Goal: Transaction & Acquisition: Purchase product/service

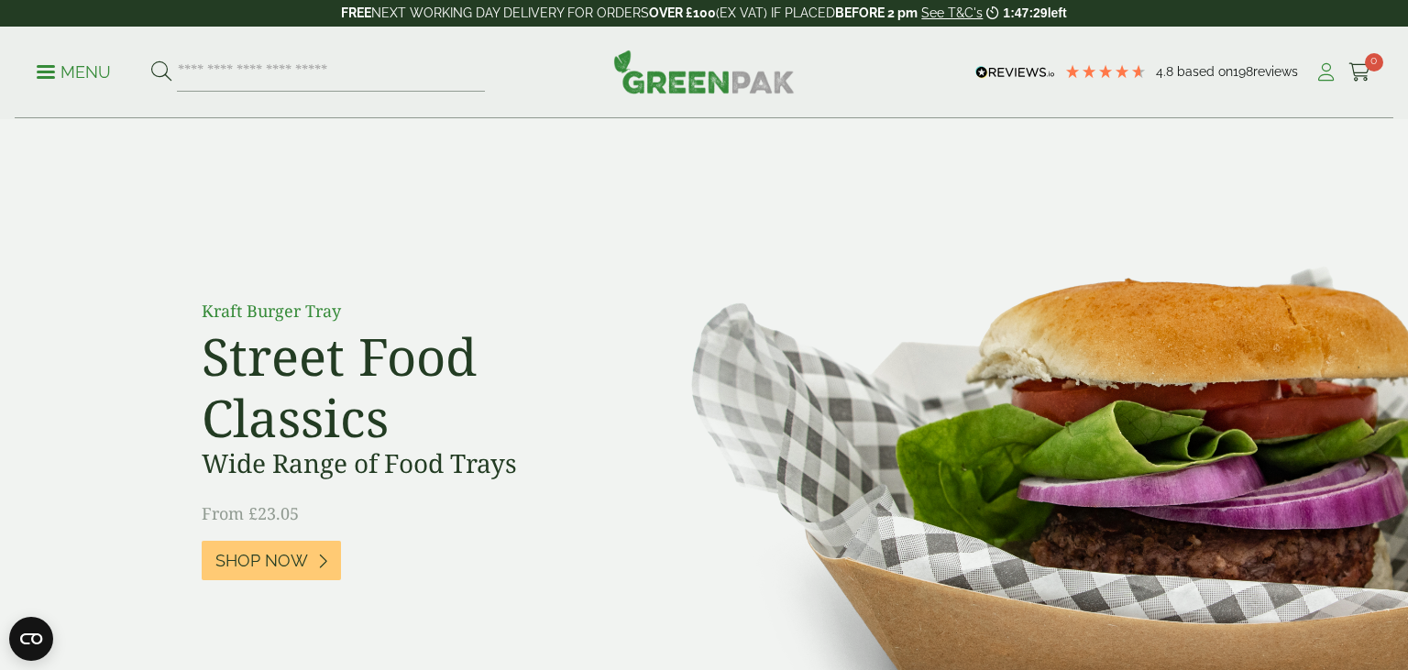
click at [1329, 72] on icon at bounding box center [1325, 72] width 23 height 18
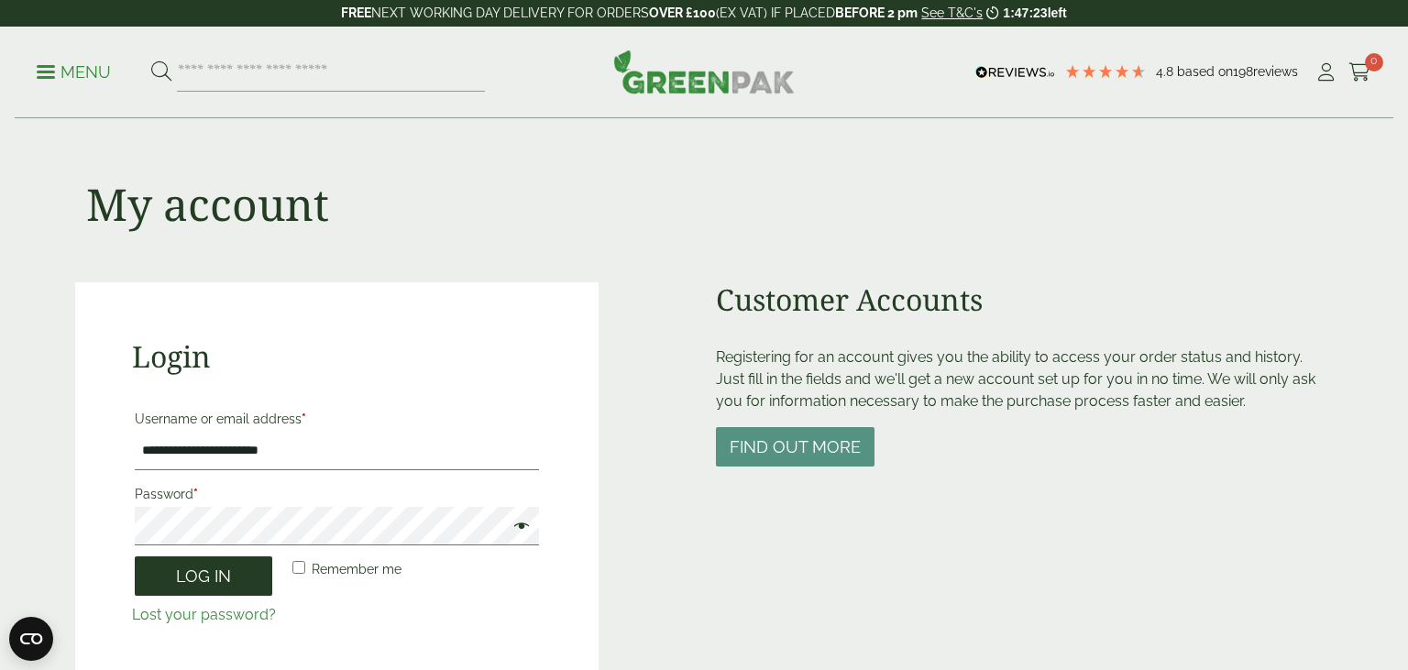
click at [194, 566] on button "Log in" at bounding box center [203, 575] width 137 height 39
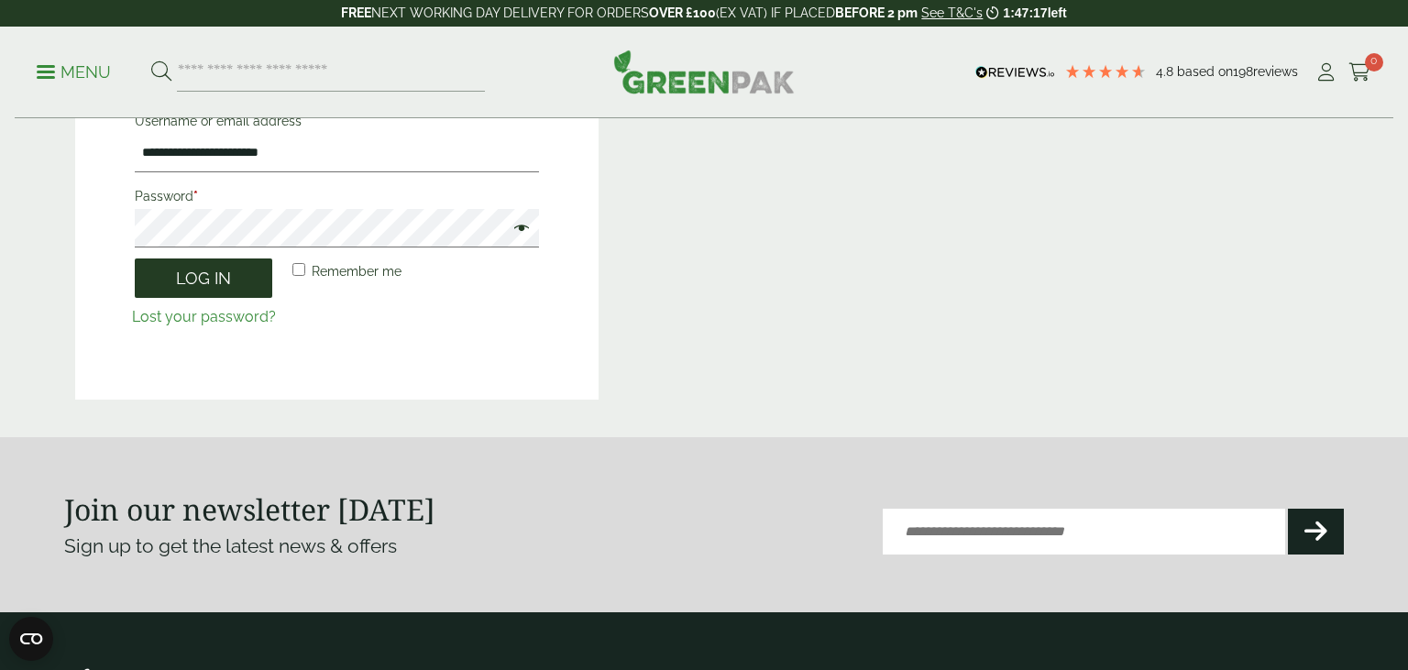
click at [236, 279] on button "Log in" at bounding box center [203, 277] width 137 height 39
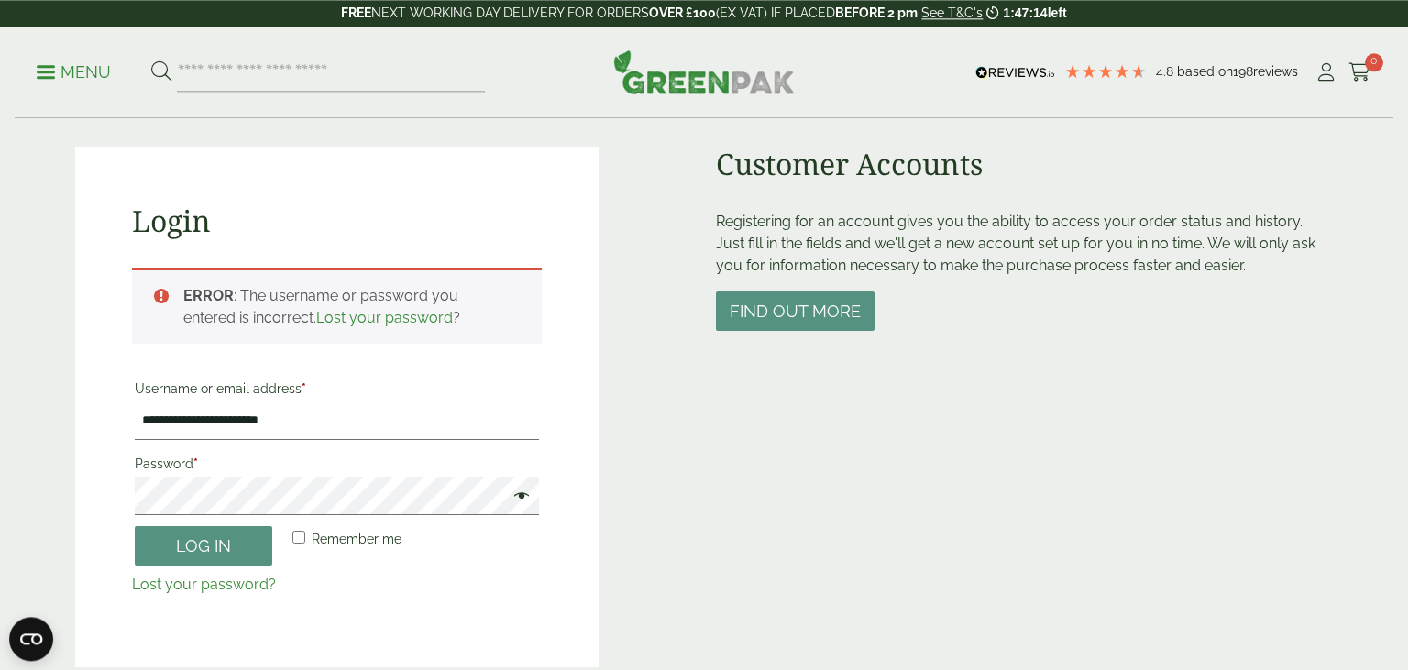
scroll to position [132, 0]
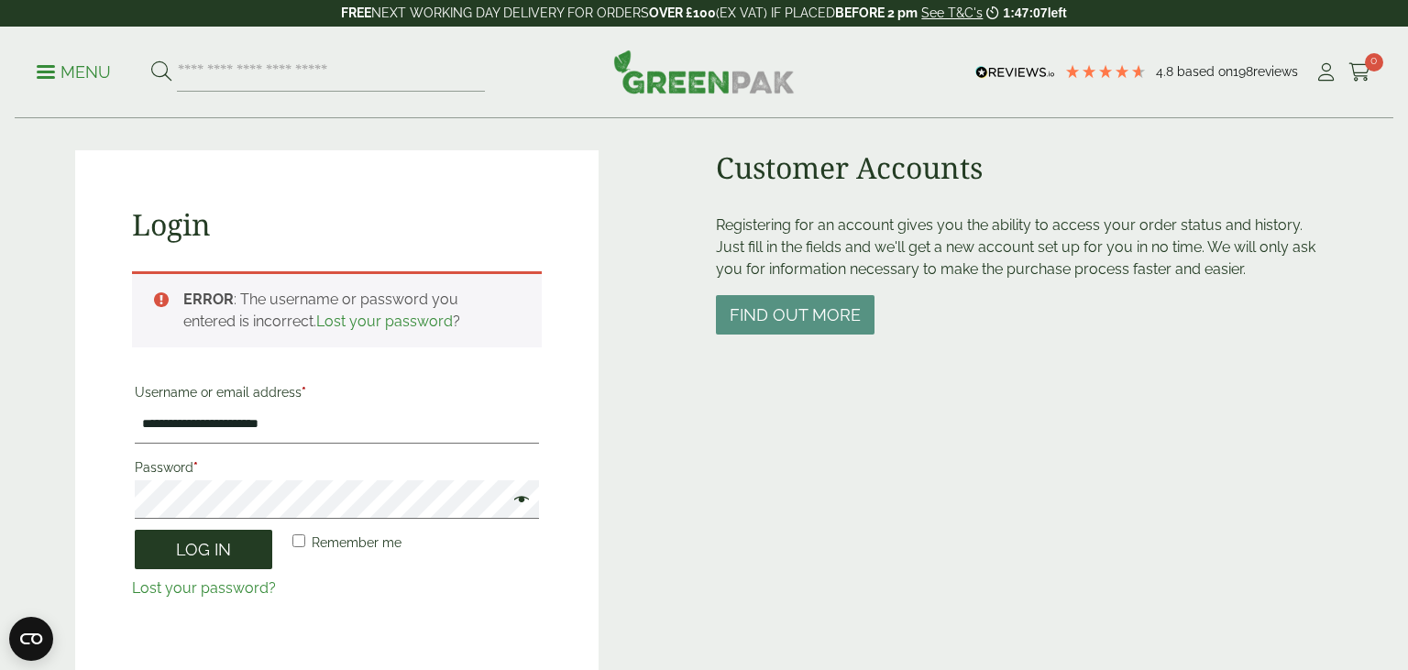
click at [158, 553] on button "Log in" at bounding box center [203, 549] width 137 height 39
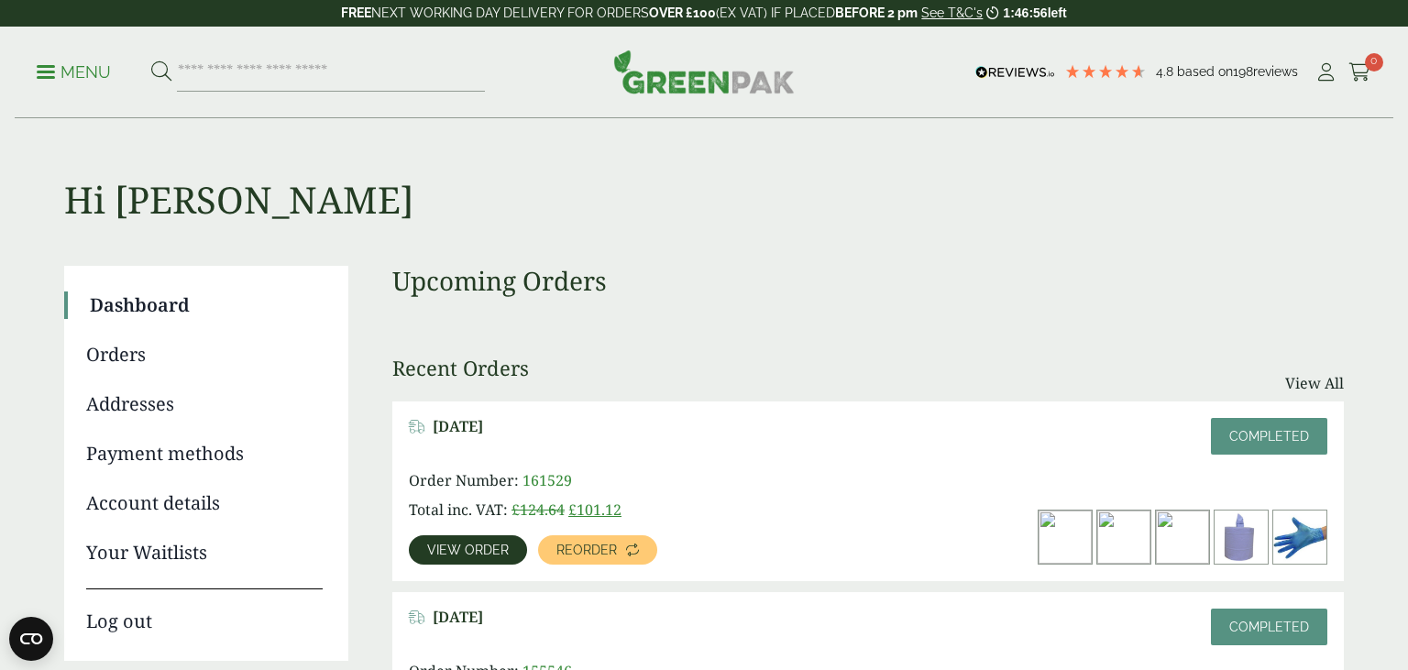
click at [53, 71] on span at bounding box center [46, 72] width 18 height 3
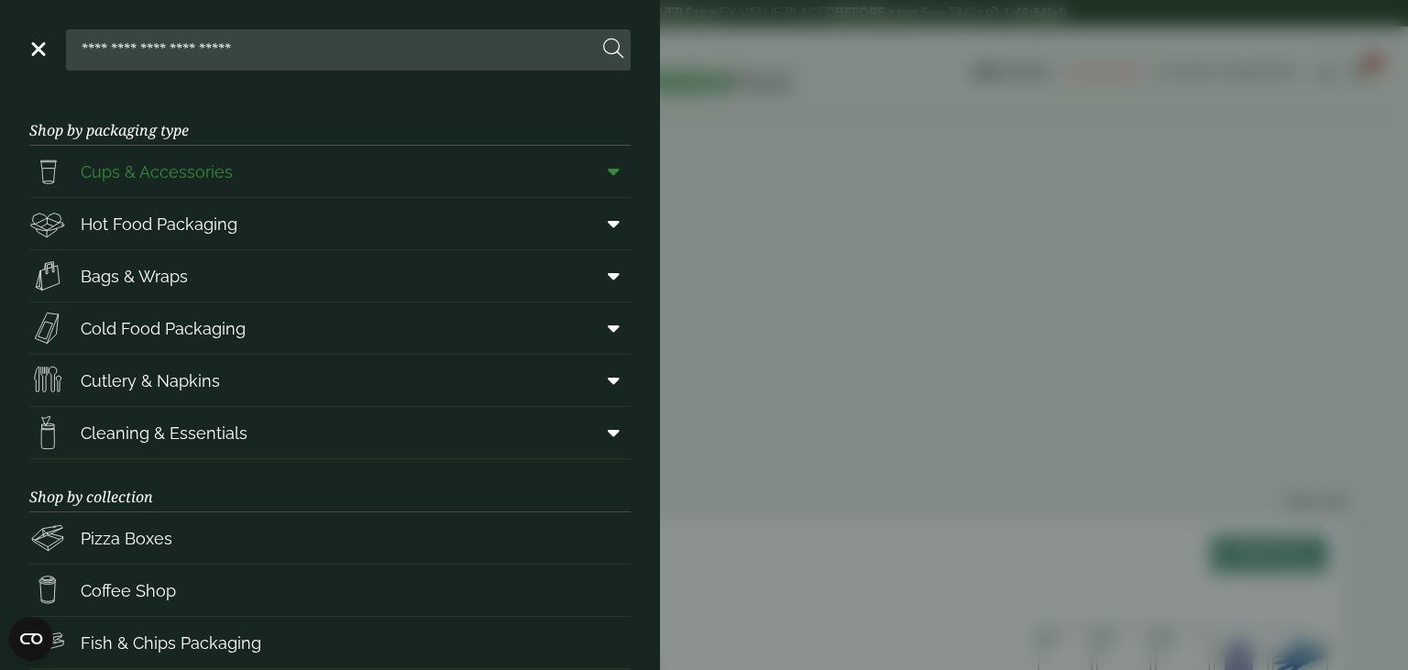
click at [611, 170] on icon at bounding box center [614, 171] width 12 height 18
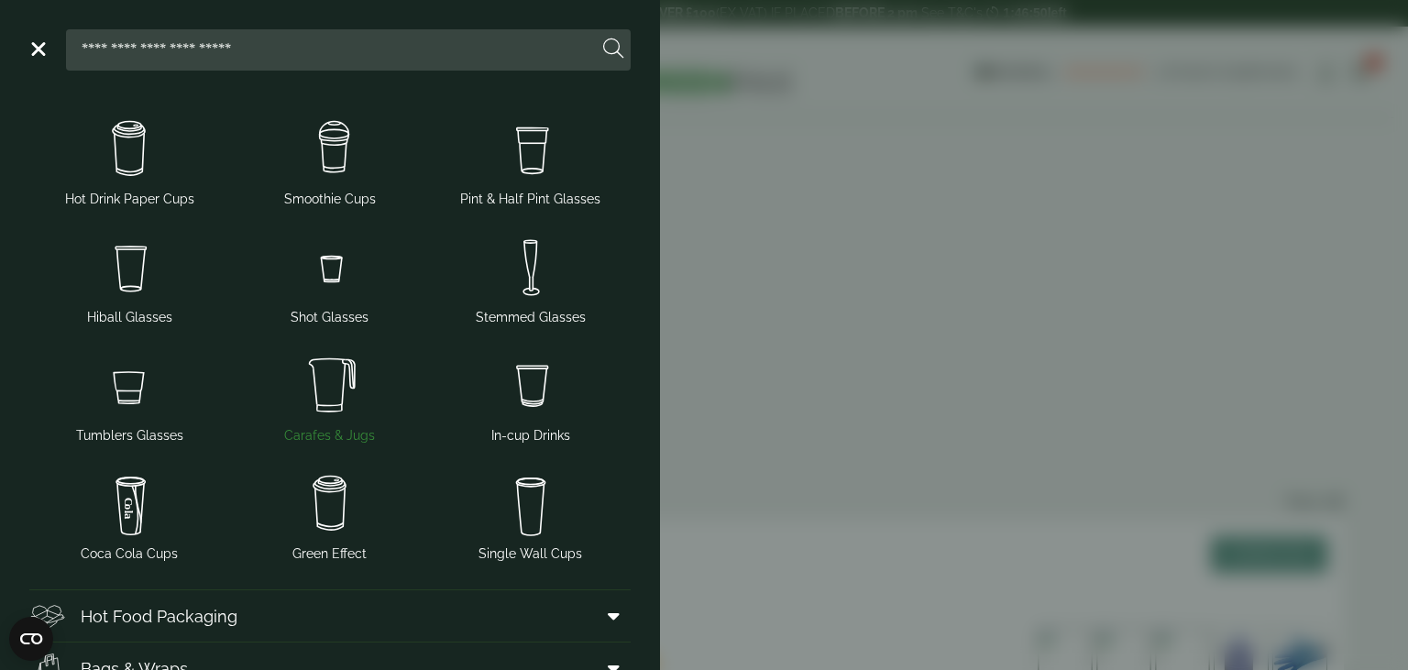
scroll to position [82, 0]
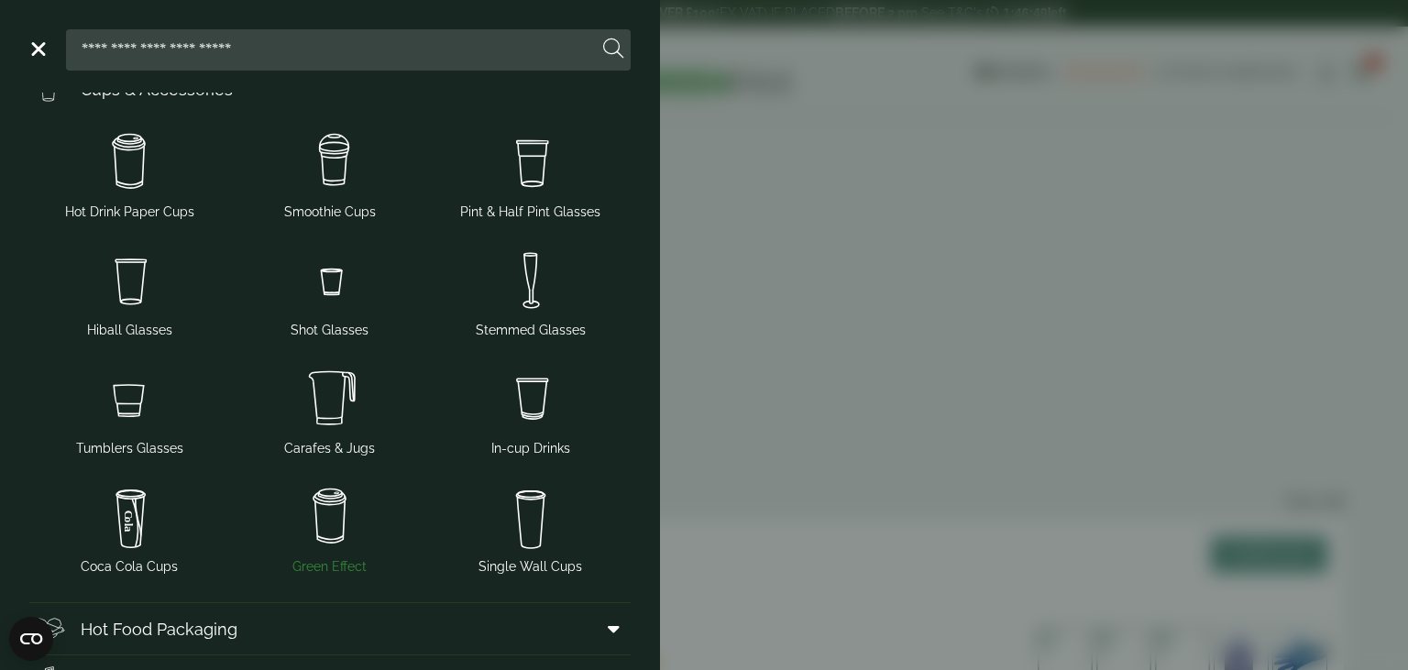
click at [332, 511] on img at bounding box center [330, 516] width 186 height 73
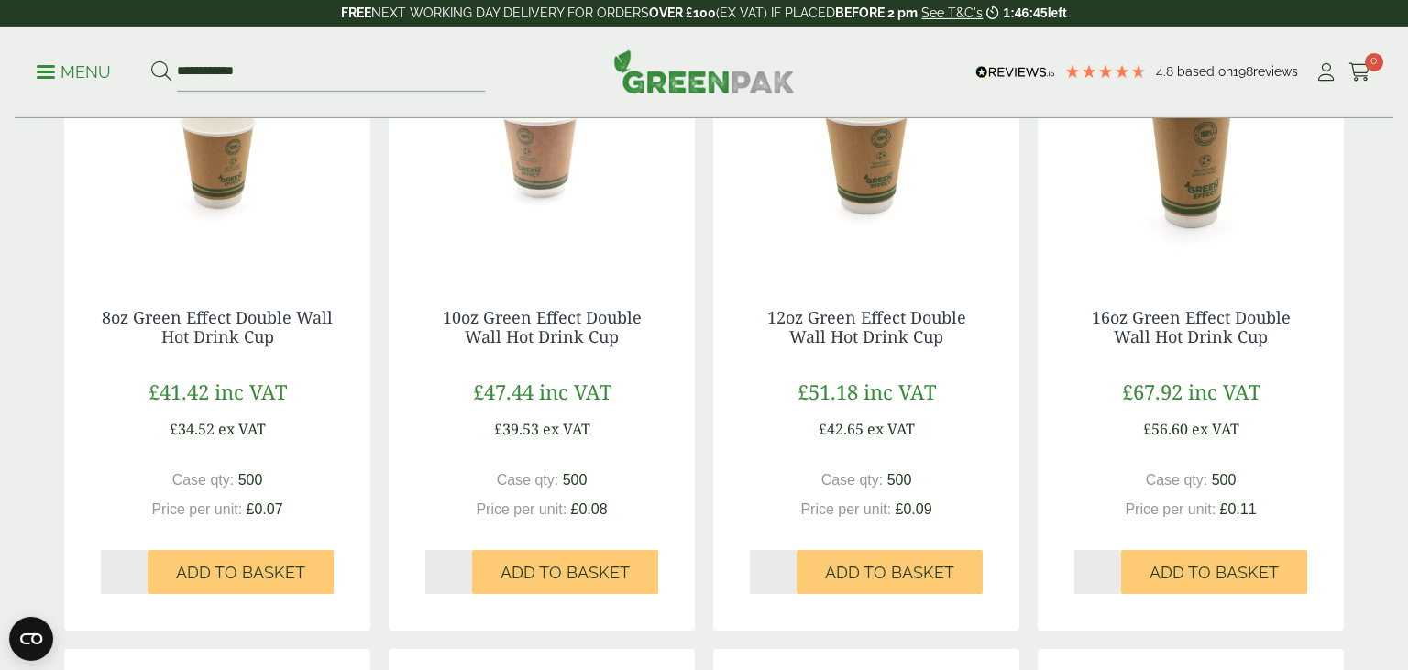
scroll to position [396, 0]
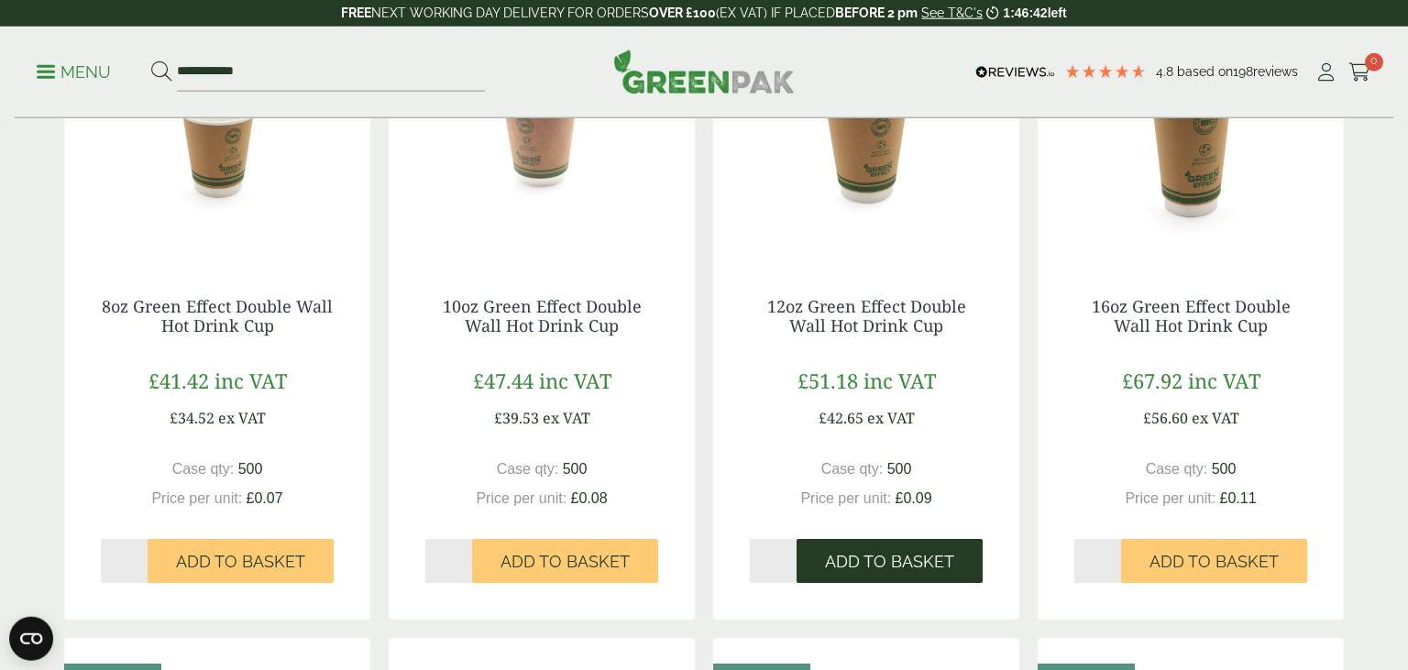
click at [868, 563] on span "Add to Basket" at bounding box center [889, 562] width 129 height 20
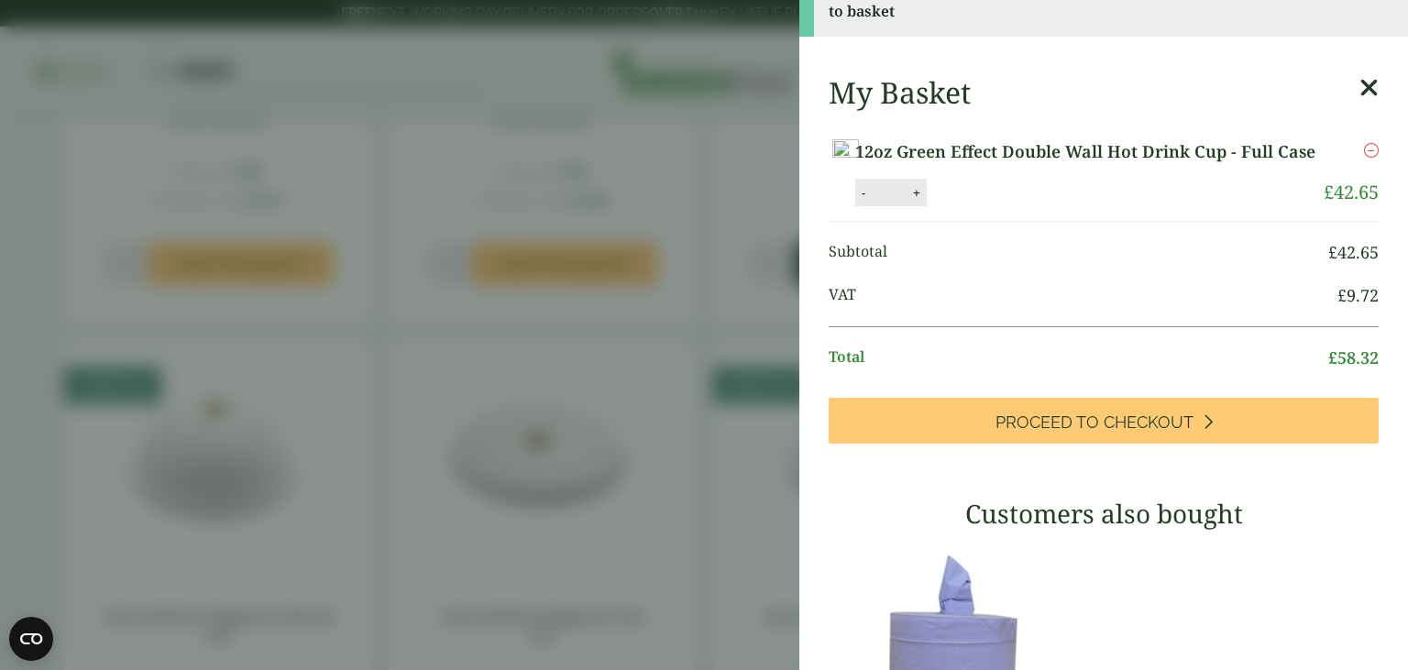
scroll to position [37, 0]
click at [693, 326] on aside "12oz Green Effect Double Wall Hot Drink Cup - Full Case (GP5330019) - Added to …" at bounding box center [704, 335] width 1408 height 670
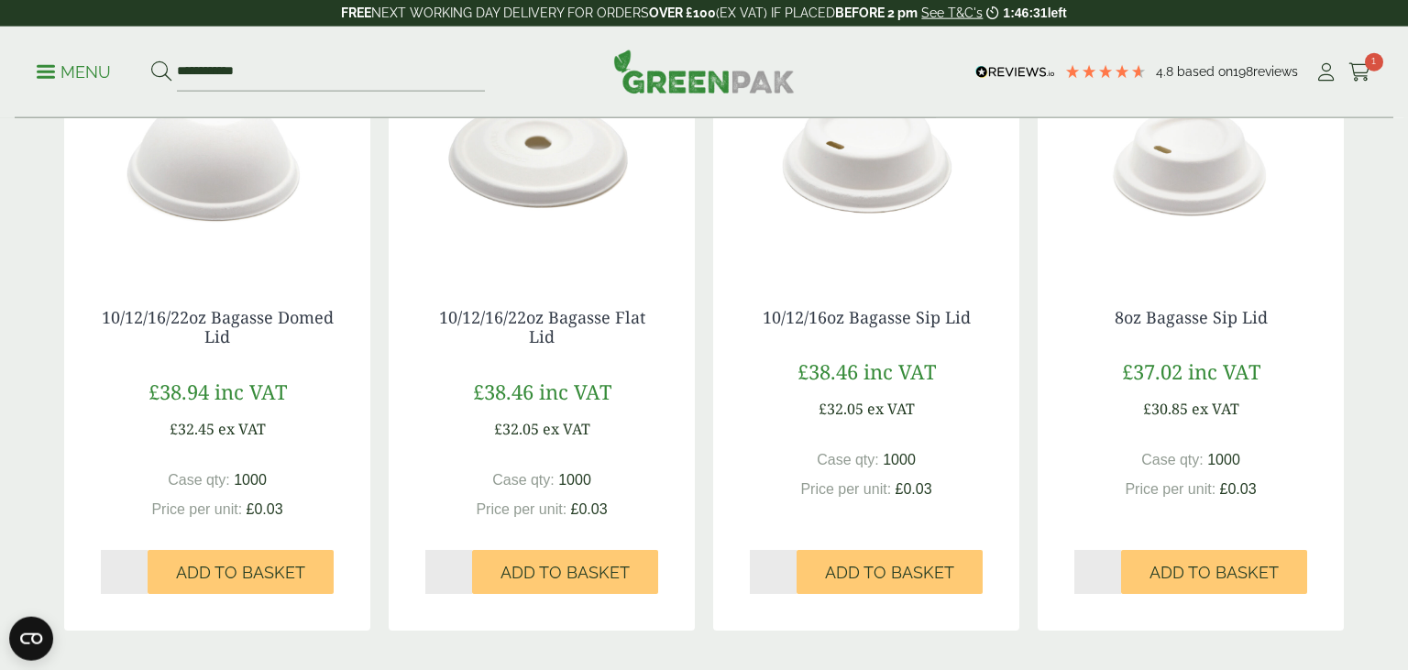
scroll to position [27, 0]
click at [693, 326] on div "10/12/16/22oz Bagasse Flat Lid £38.46 inc VAT £32.05 ex VAT Case qty: 1000 Pric…" at bounding box center [542, 450] width 306 height 359
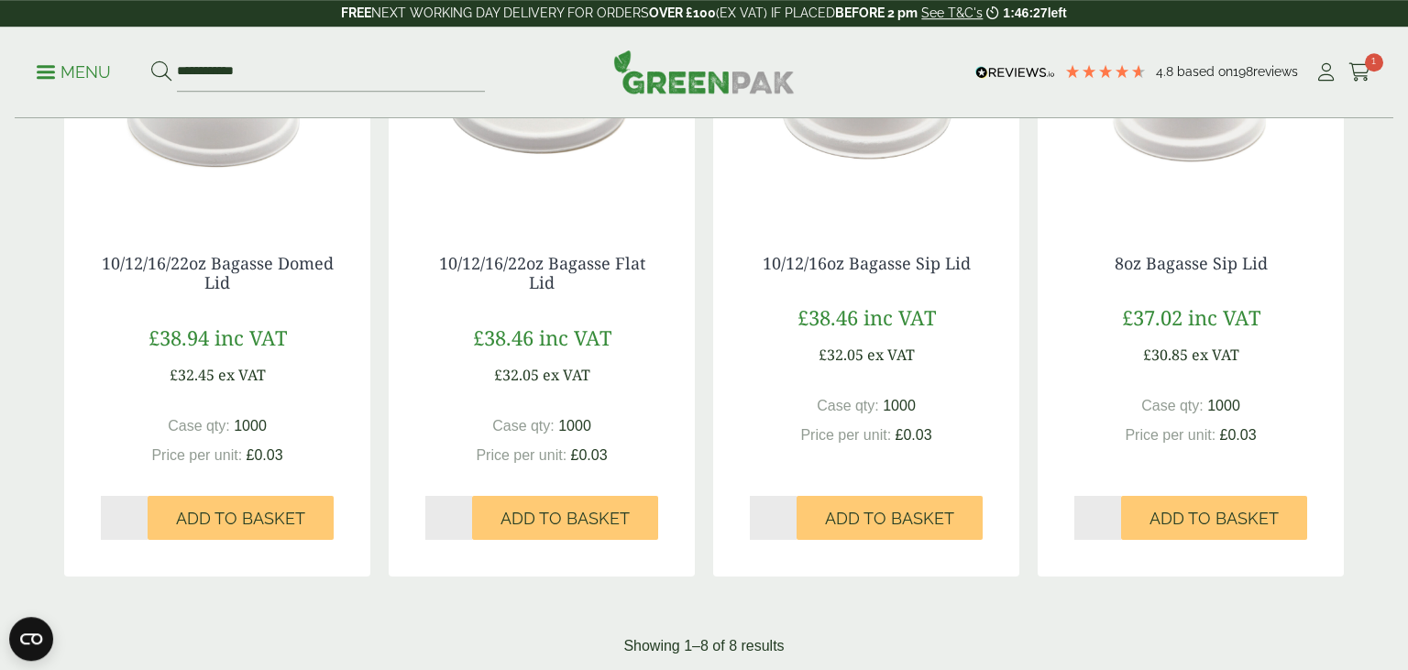
scroll to position [1050, 0]
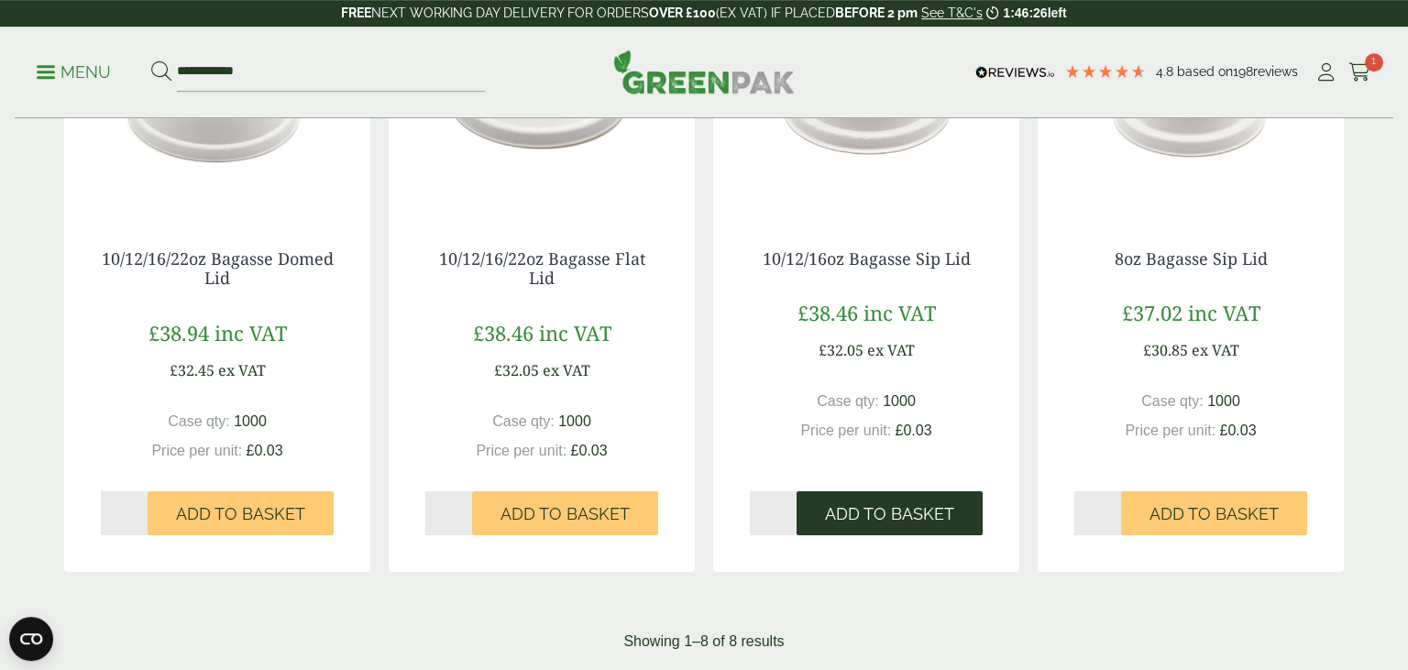
click at [863, 511] on span "Add to Basket" at bounding box center [889, 514] width 129 height 20
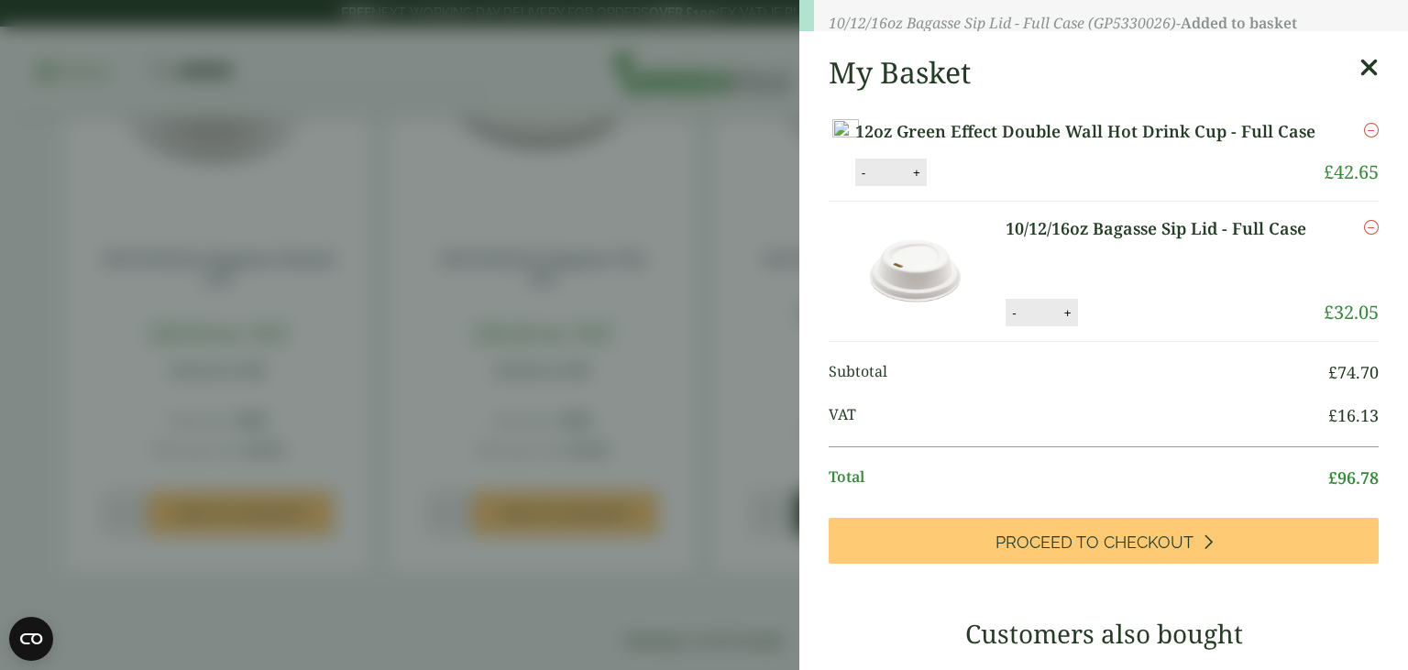
scroll to position [0, 0]
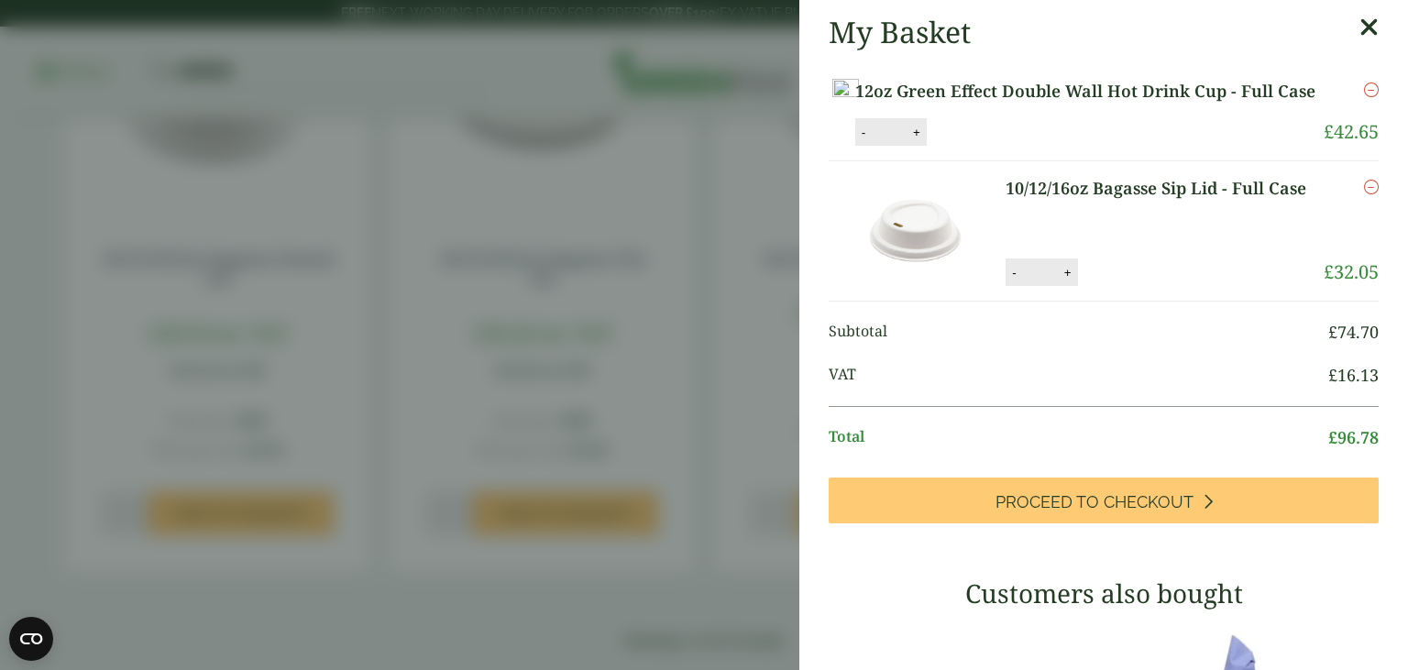
click at [705, 243] on aside "My Basket 12oz Green Effect Double Wall Hot Drink Cup - Full Case 12oz Green Ef…" at bounding box center [704, 335] width 1408 height 670
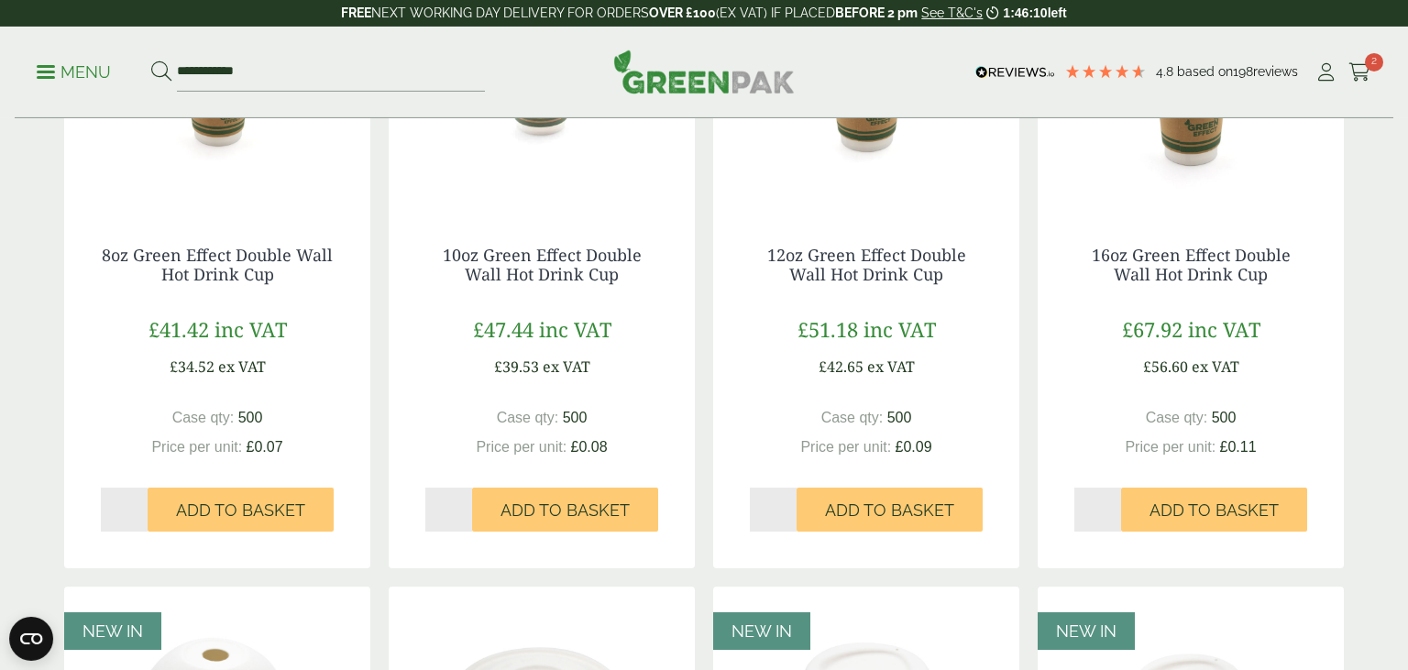
scroll to position [411, 0]
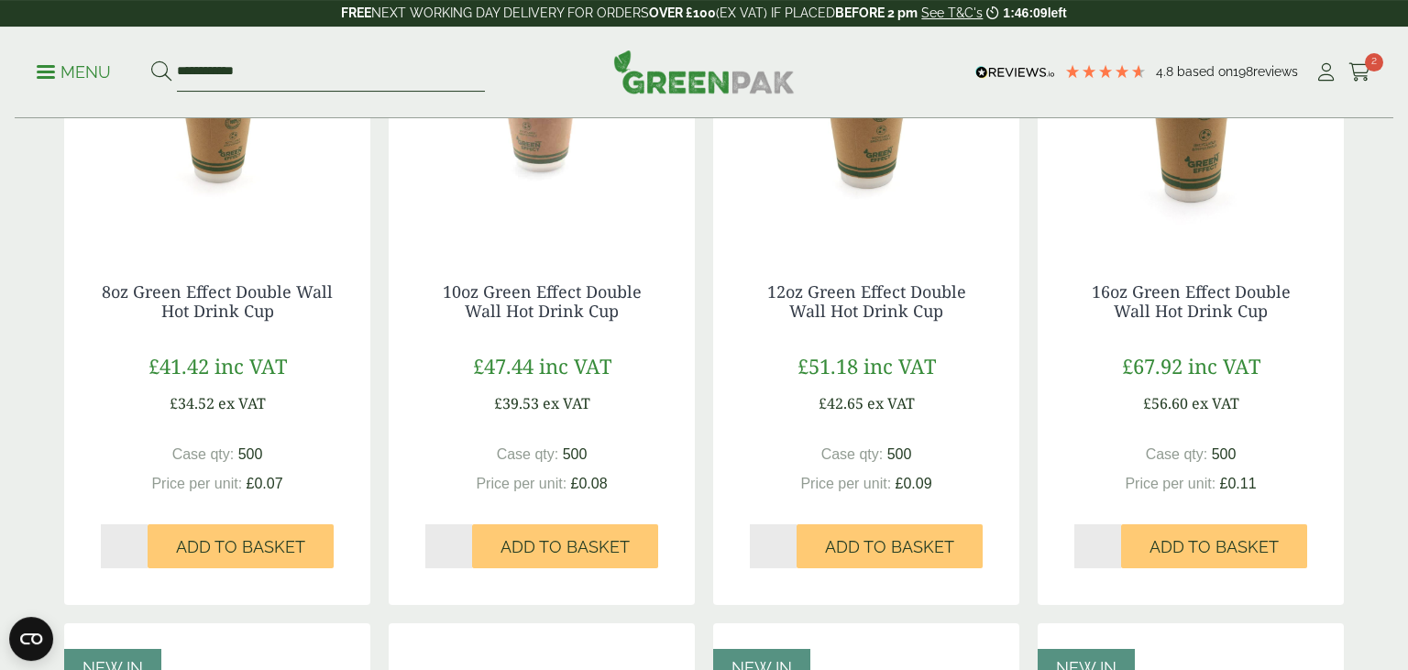
drag, startPoint x: 373, startPoint y: 64, endPoint x: 135, endPoint y: 63, distance: 238.3
click at [177, 63] on input "**********" at bounding box center [331, 72] width 308 height 38
type input "*********"
click at [151, 60] on button at bounding box center [161, 72] width 20 height 24
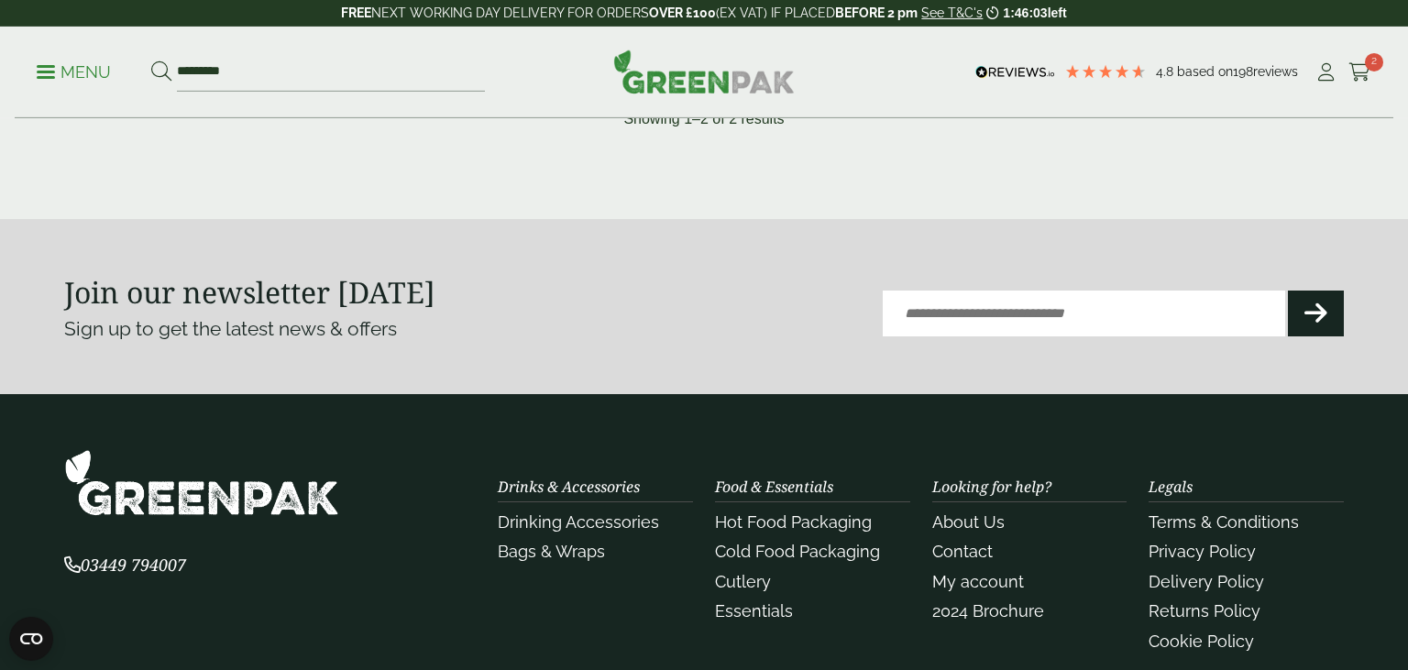
scroll to position [1181, 0]
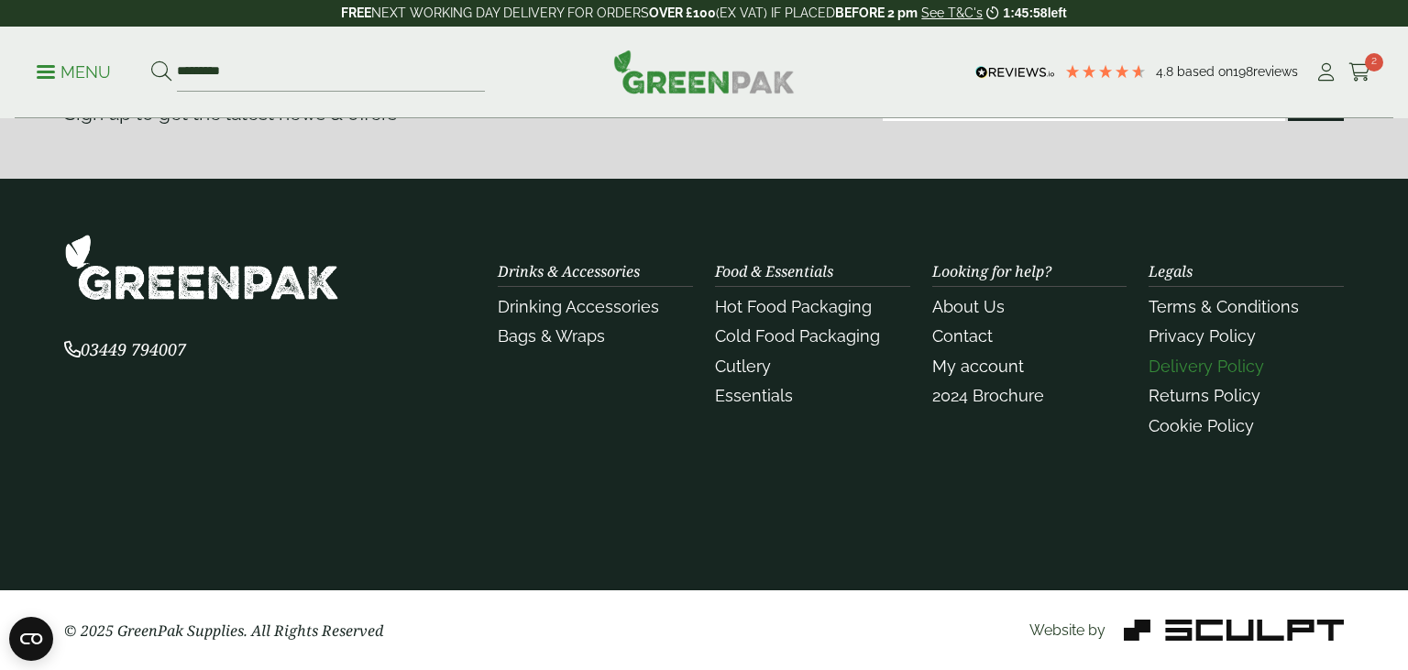
click at [1192, 368] on link "Delivery Policy" at bounding box center [1205, 366] width 115 height 19
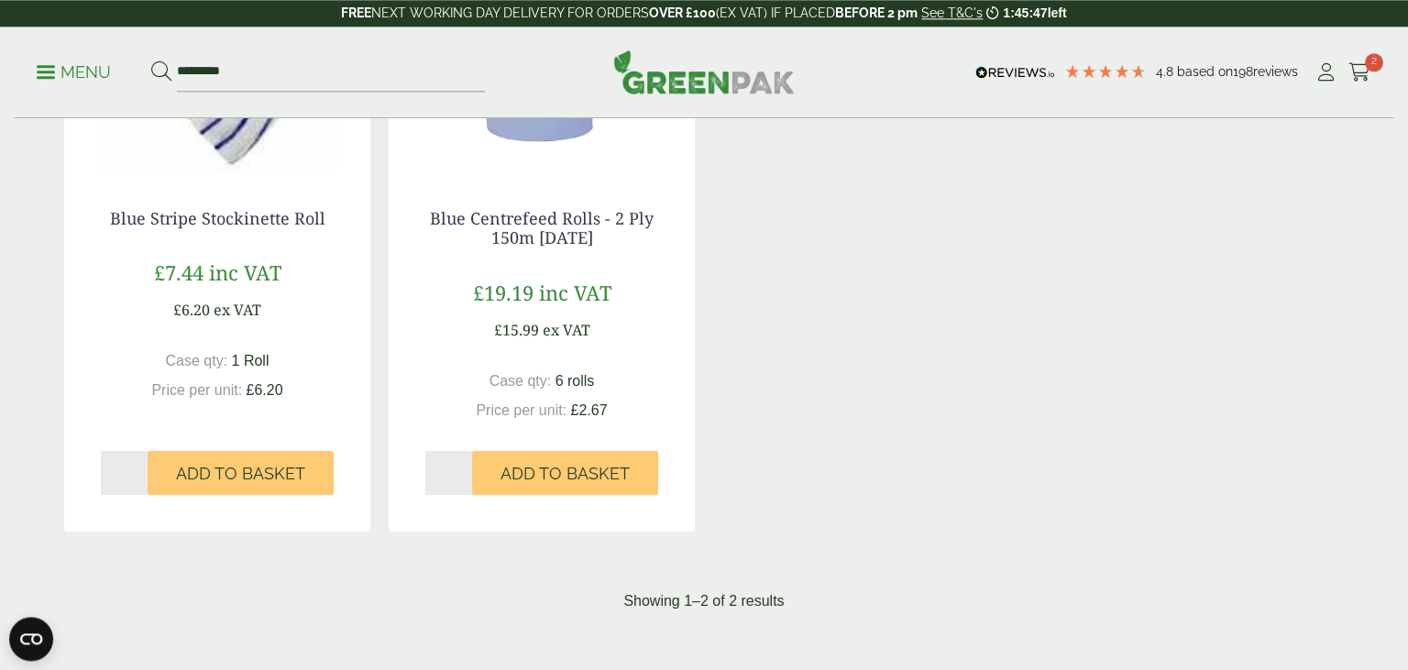
scroll to position [484, 0]
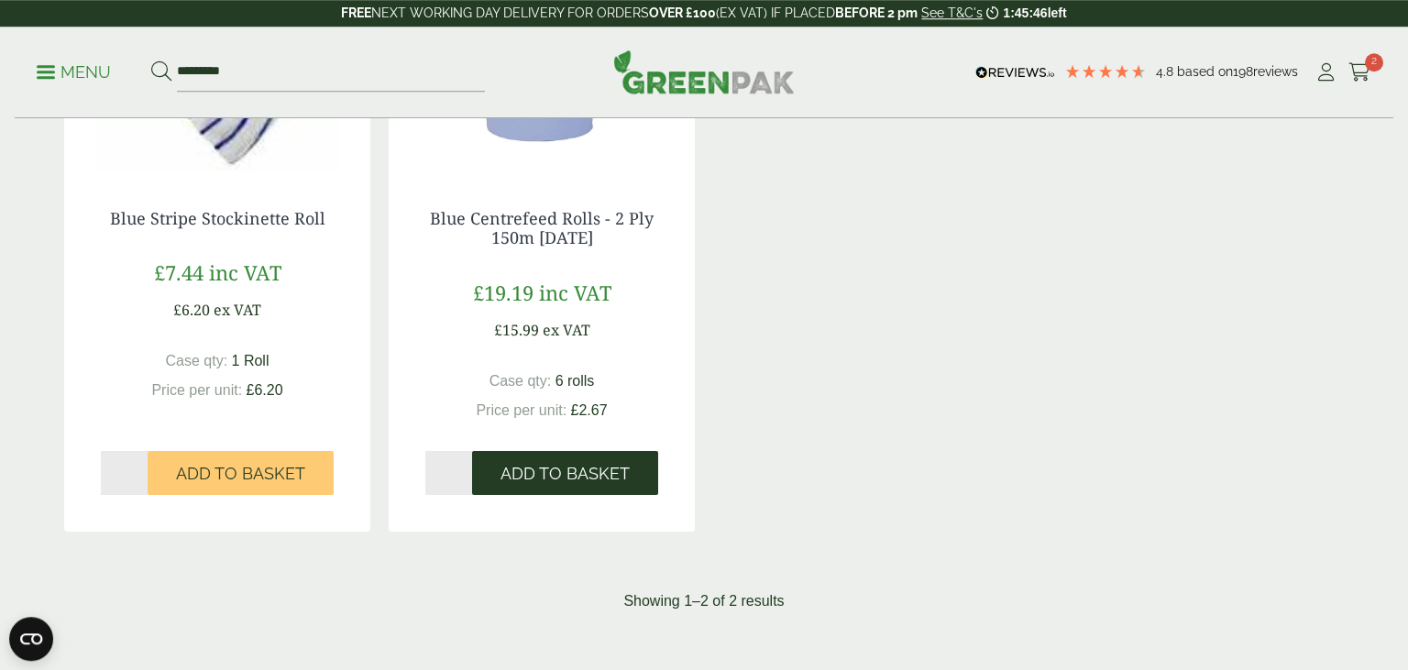
click at [574, 484] on button "Add to Basket" at bounding box center [565, 473] width 186 height 44
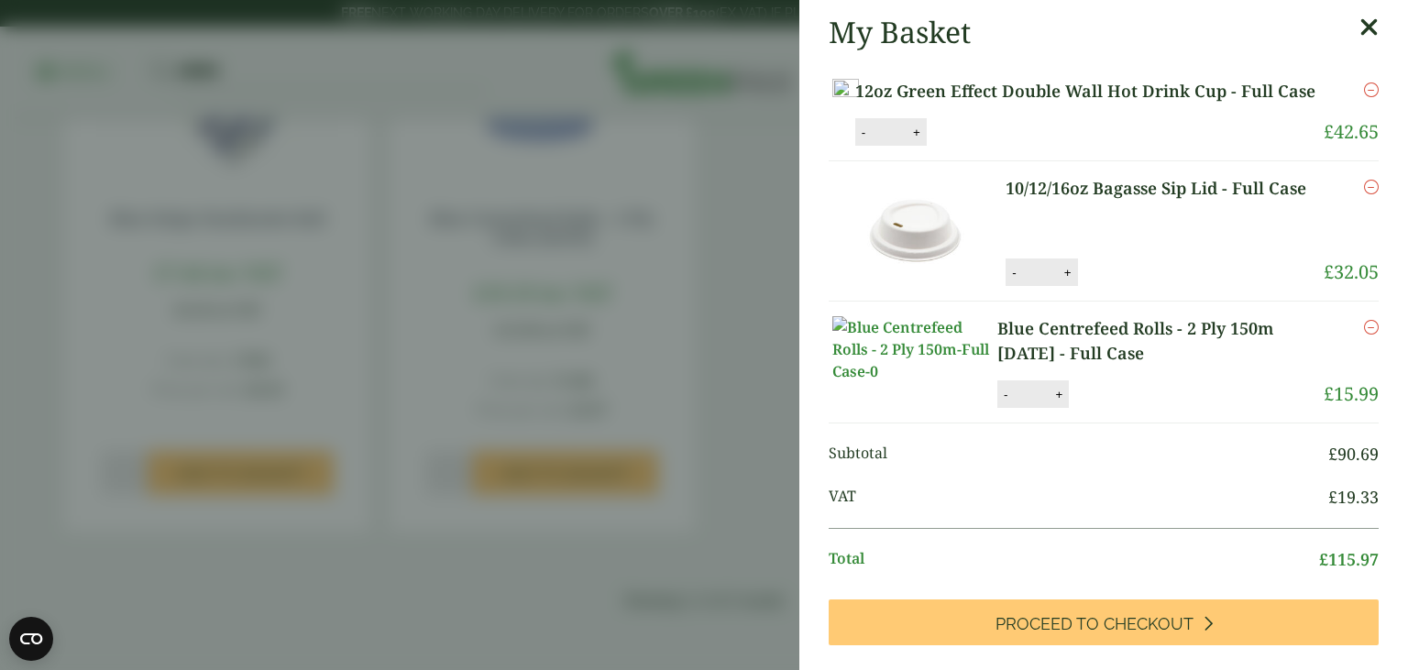
click at [1361, 28] on icon at bounding box center [1368, 28] width 19 height 26
